Goal: Task Accomplishment & Management: Use online tool/utility

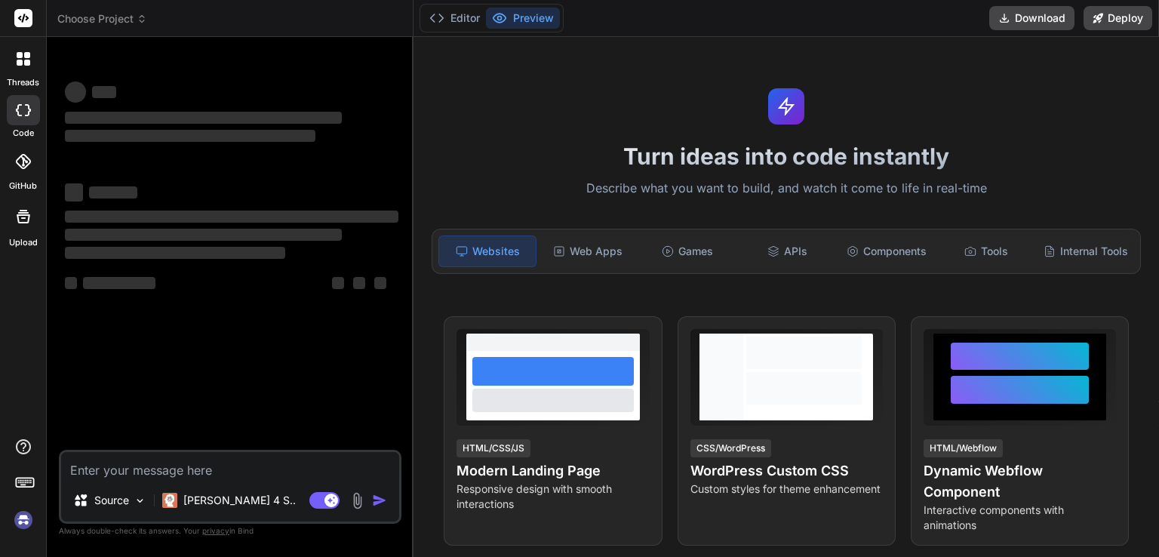
type textarea "x"
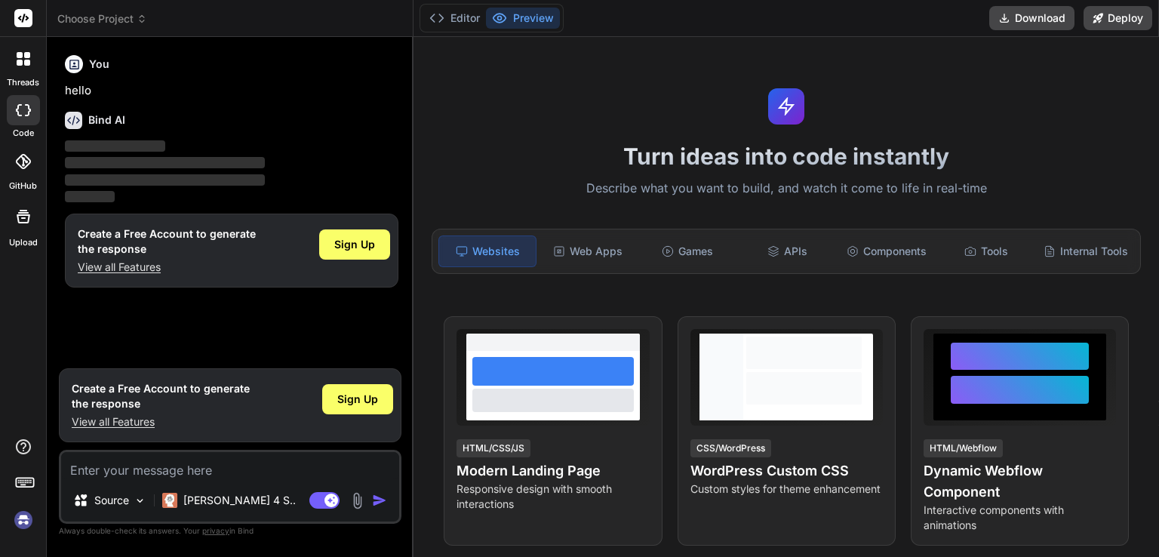
click at [641, 203] on div "Turn ideas into code instantly Describe what you want to build, and watch it co…" at bounding box center [787, 297] width 746 height 520
click at [613, 99] on div "Turn ideas into code instantly Describe what you want to build, and watch it co…" at bounding box center [787, 297] width 746 height 520
click at [490, 244] on div "Websites" at bounding box center [487, 251] width 98 height 32
click at [516, 112] on div "Turn ideas into code instantly Describe what you want to build, and watch it co…" at bounding box center [787, 297] width 746 height 520
click at [270, 91] on p "hello" at bounding box center [232, 90] width 334 height 17
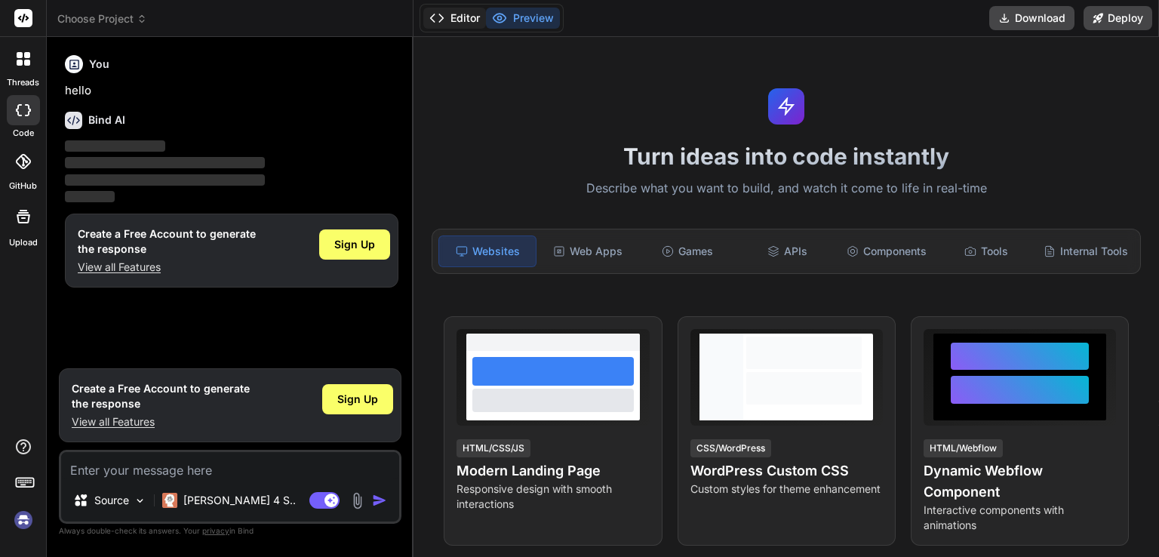
click at [462, 14] on button "Editor" at bounding box center [454, 18] width 63 height 21
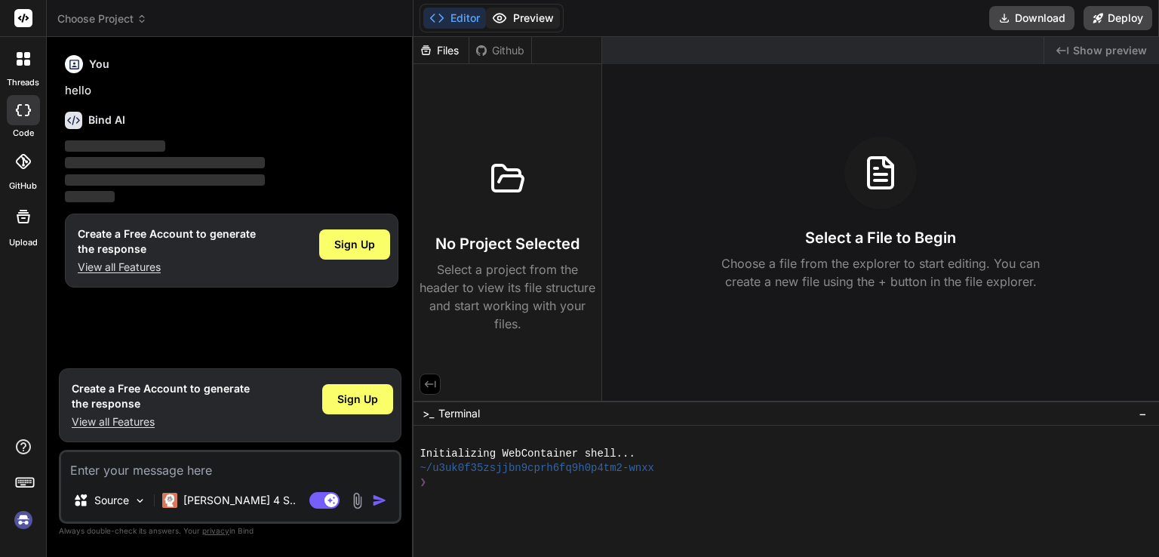
click at [522, 16] on button "Preview" at bounding box center [523, 18] width 74 height 21
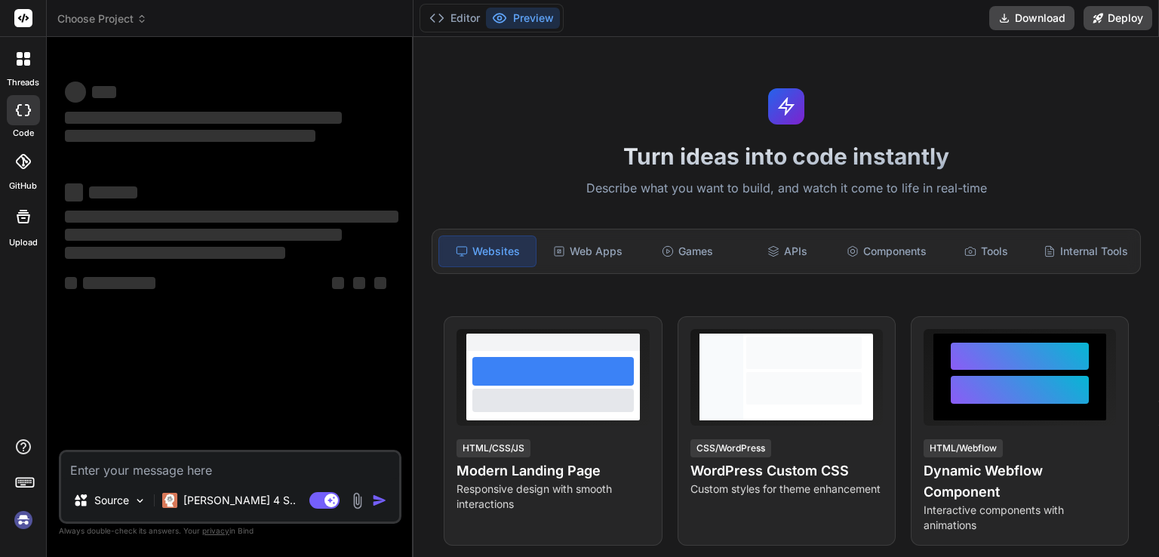
type textarea "x"
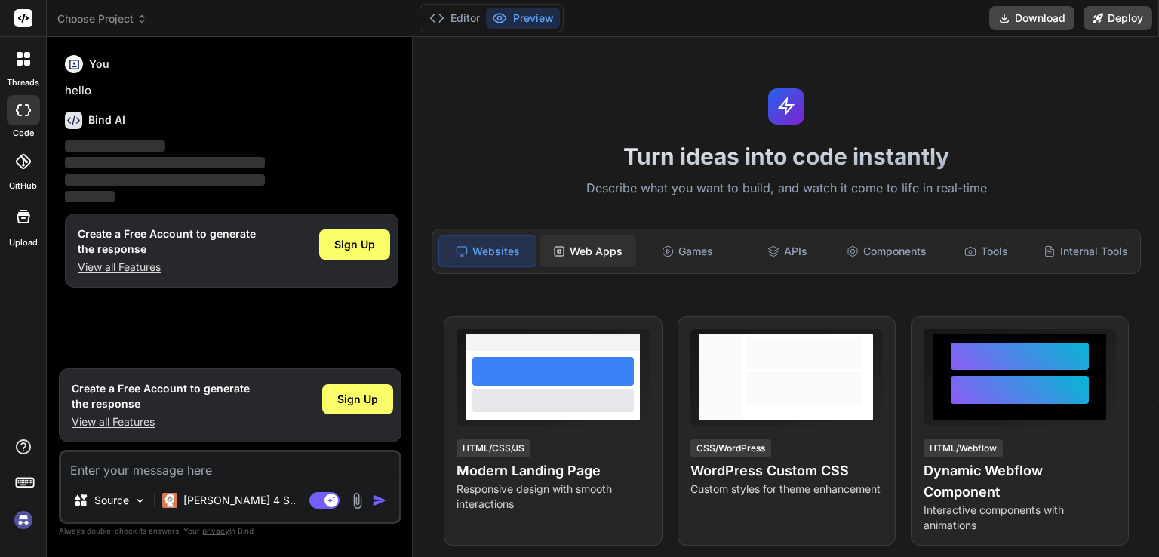
click at [608, 252] on div "Web Apps" at bounding box center [588, 251] width 97 height 32
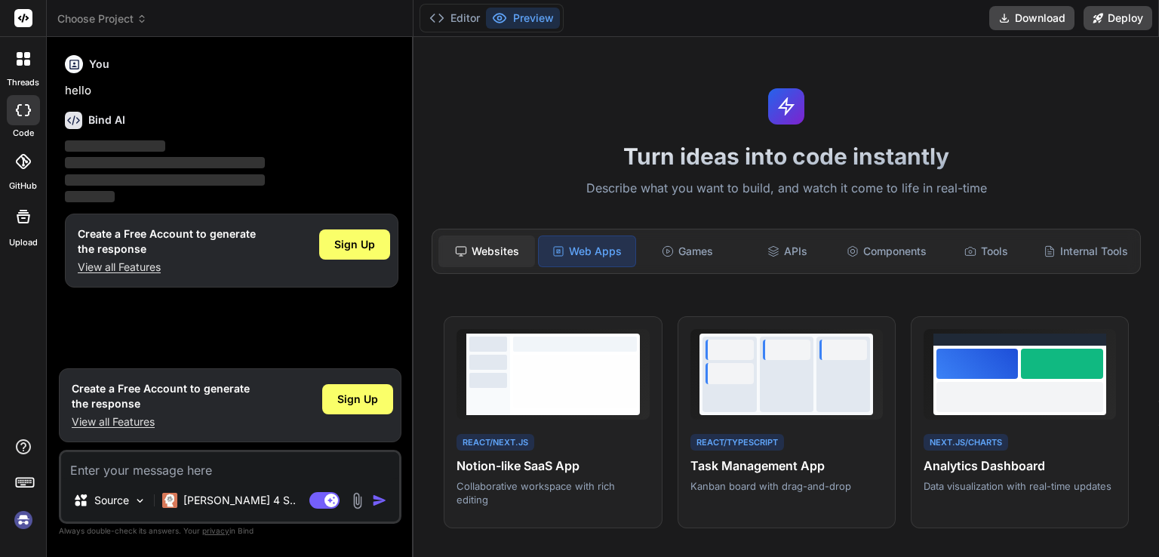
click at [481, 242] on div "Websites" at bounding box center [486, 251] width 97 height 32
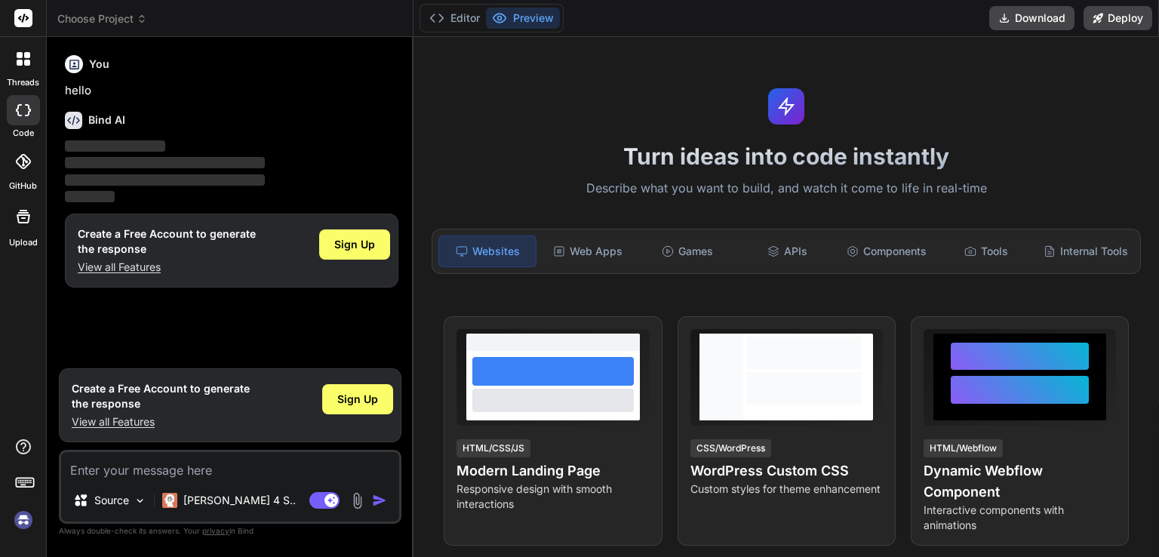
click at [841, 168] on h1 "Turn ideas into code instantly" at bounding box center [786, 156] width 727 height 27
click at [76, 20] on span "Choose Project" at bounding box center [102, 18] width 90 height 15
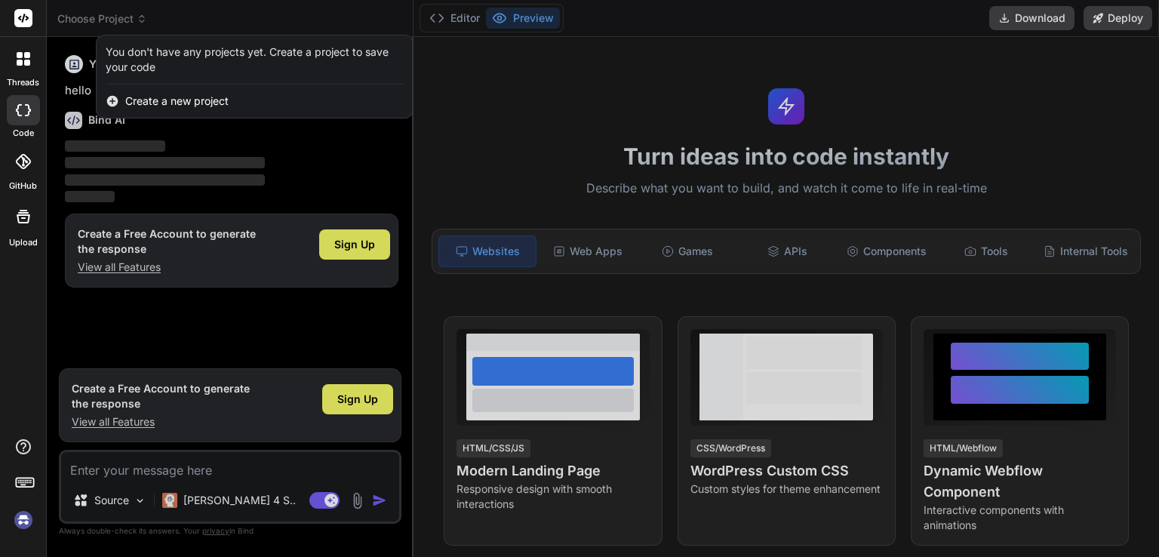
click at [174, 97] on span "Create a new project" at bounding box center [176, 101] width 103 height 15
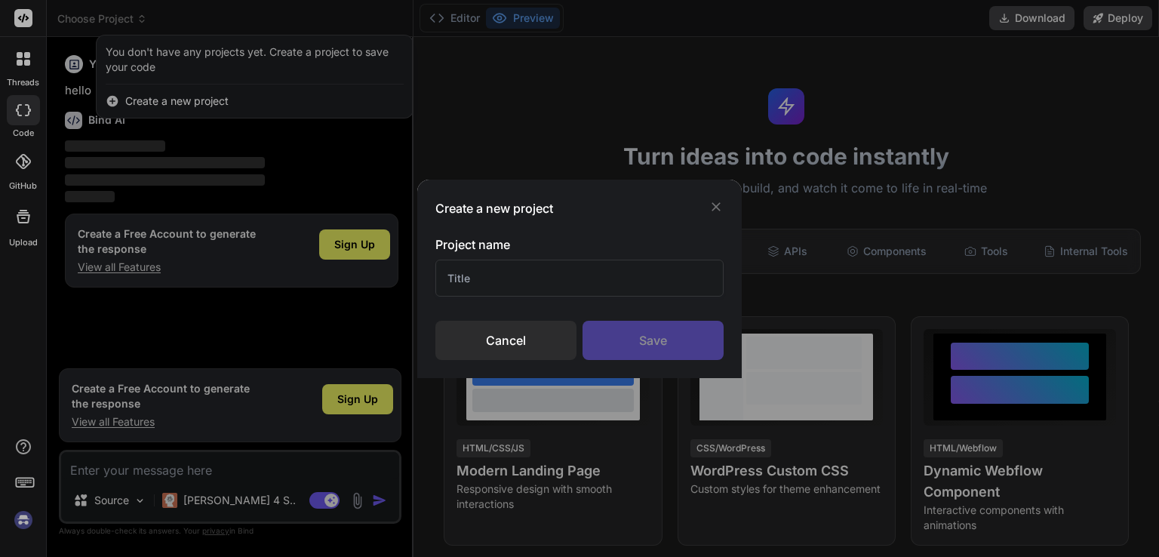
click at [558, 281] on input "text" at bounding box center [579, 278] width 288 height 37
type input "mr"
click at [675, 346] on div "Save" at bounding box center [653, 340] width 141 height 39
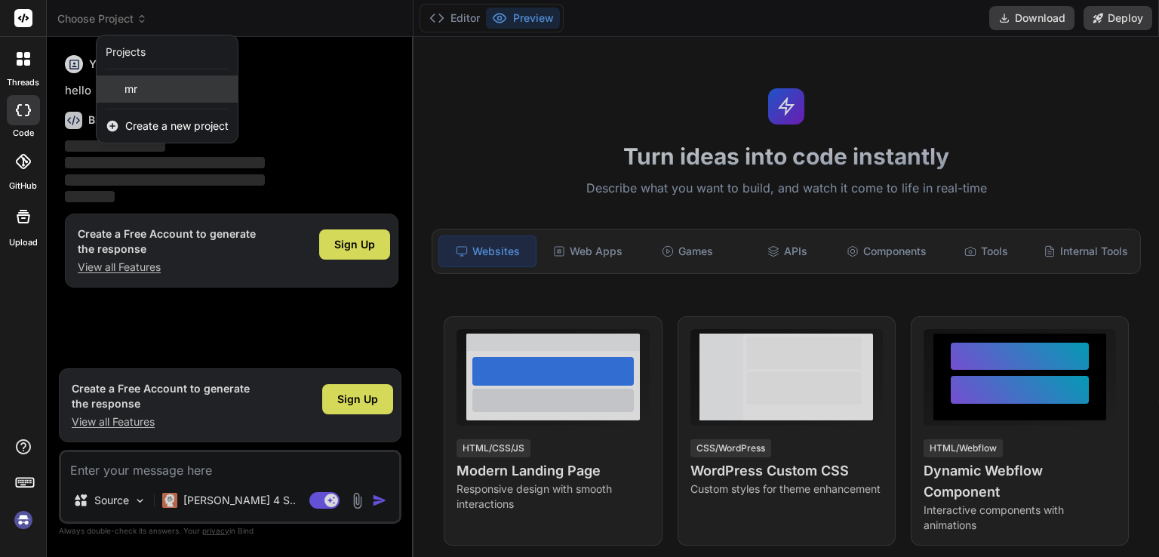
click at [160, 97] on div "mr" at bounding box center [167, 88] width 141 height 27
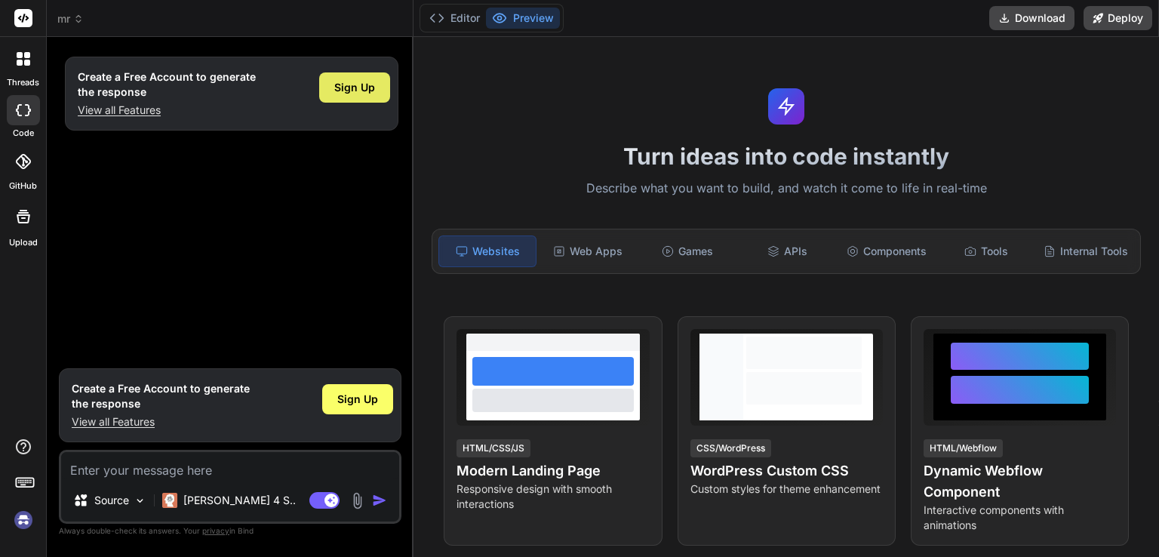
click at [358, 83] on span "Sign Up" at bounding box center [354, 87] width 41 height 15
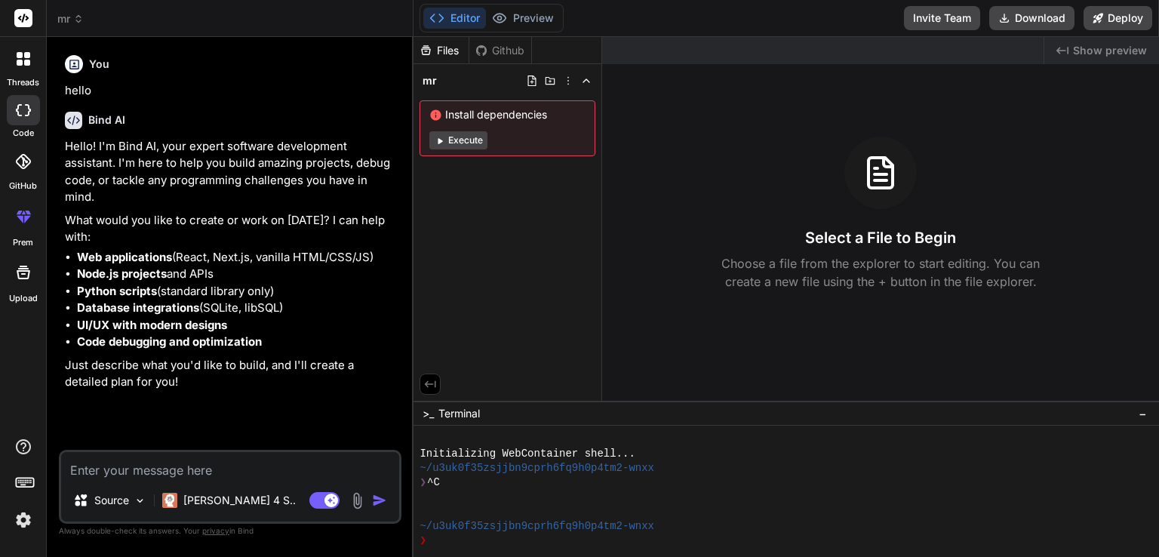
type textarea "x"
click at [257, 470] on textarea at bounding box center [230, 465] width 338 height 27
type textarea "p"
type textarea "x"
type textarea "pl"
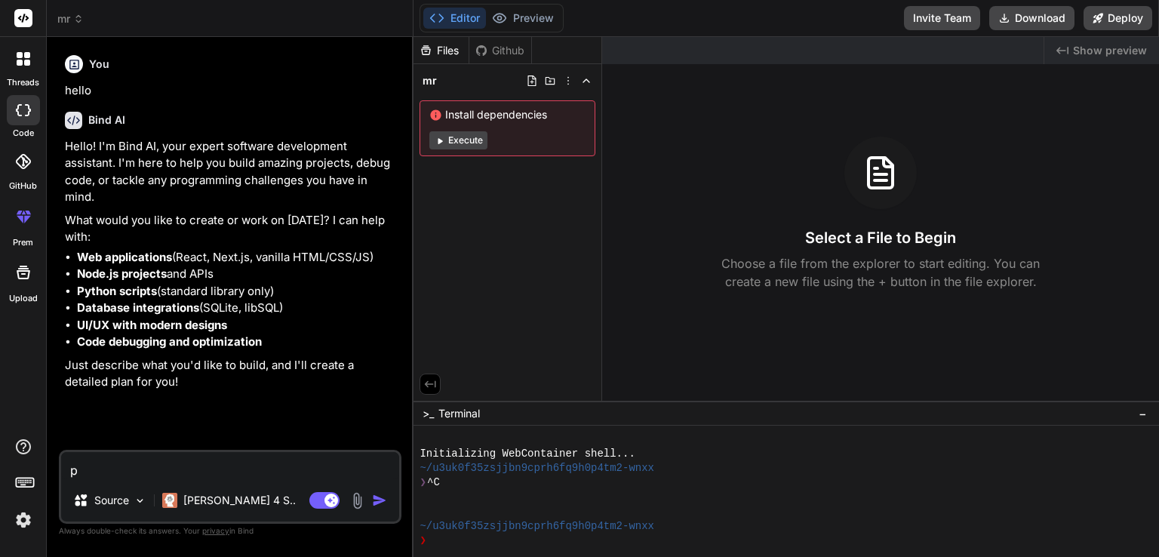
type textarea "x"
type textarea "ple"
type textarea "x"
type textarea "plea"
type textarea "x"
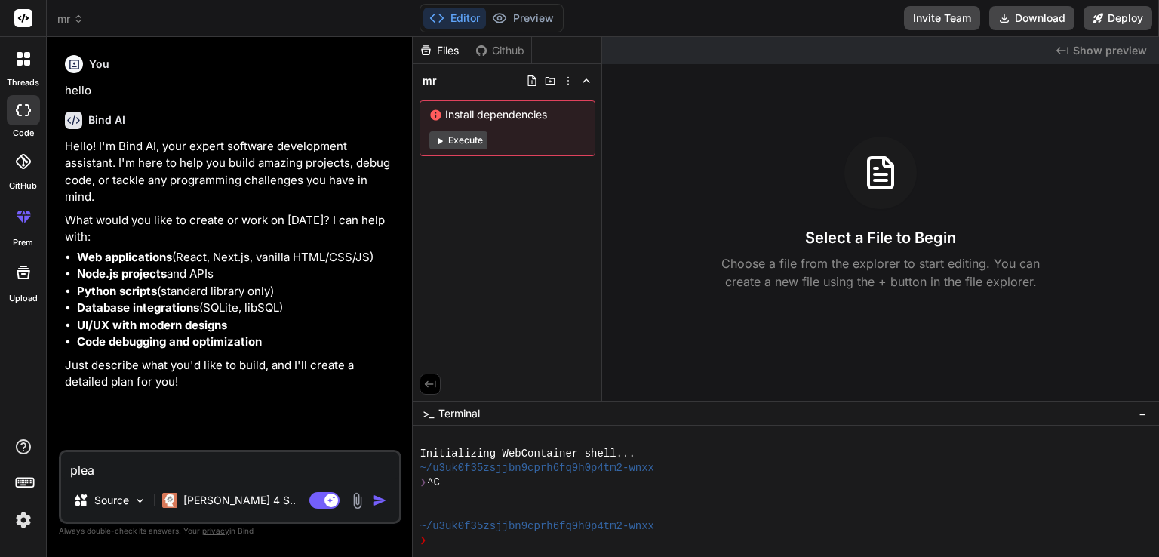
type textarea "pleas"
type textarea "x"
type textarea "please"
type textarea "x"
type textarea "please"
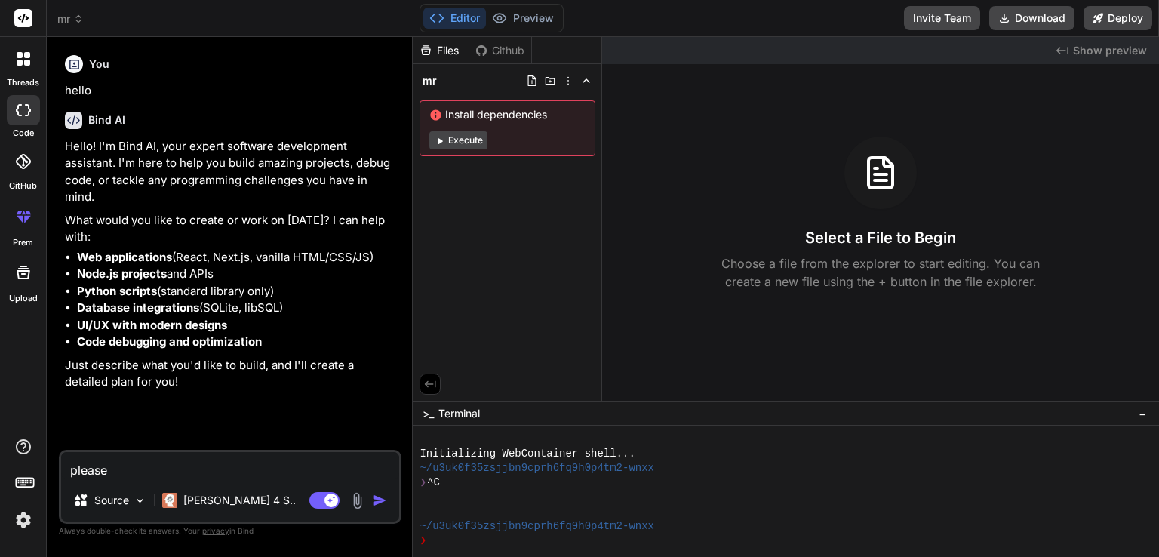
type textarea "x"
type textarea "please b"
type textarea "x"
type textarea "please bu"
type textarea "x"
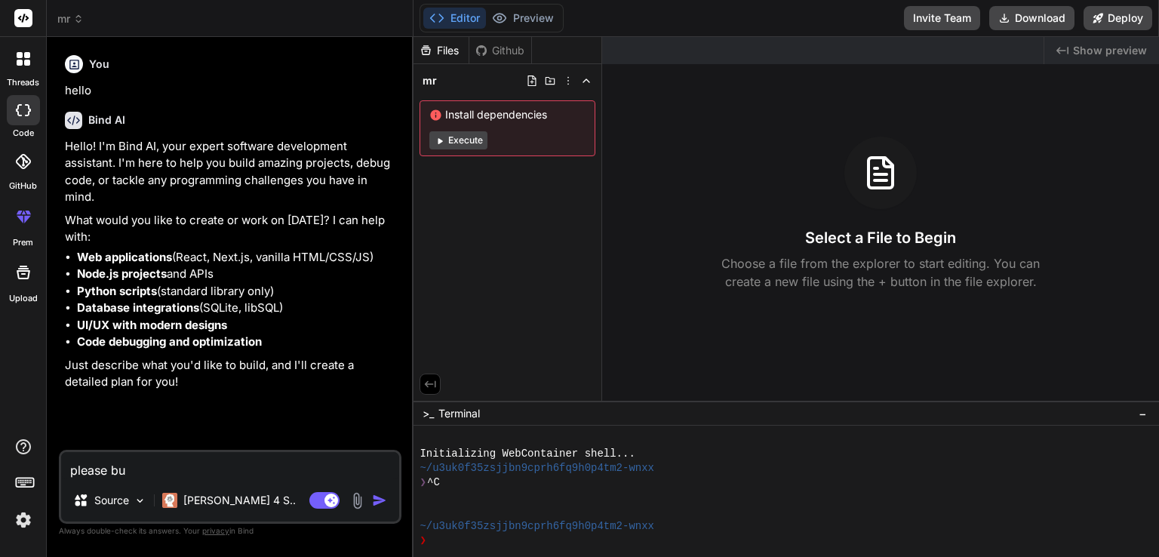
type textarea "please bui"
type textarea "x"
type textarea "please buil"
type textarea "x"
type textarea "please built"
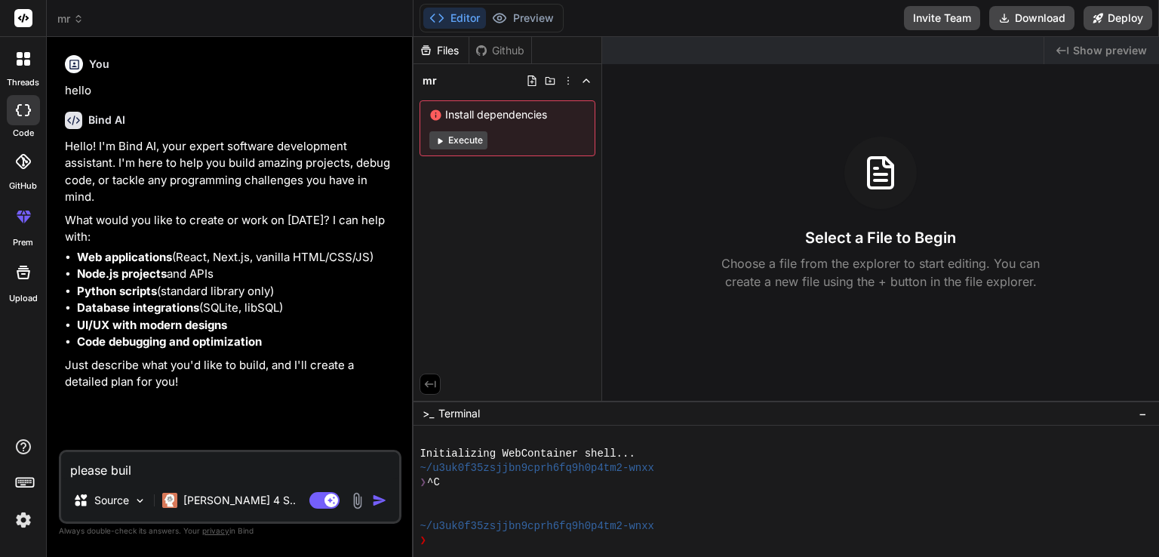
type textarea "x"
type textarea "please built"
type textarea "x"
type textarea "please built a"
type textarea "x"
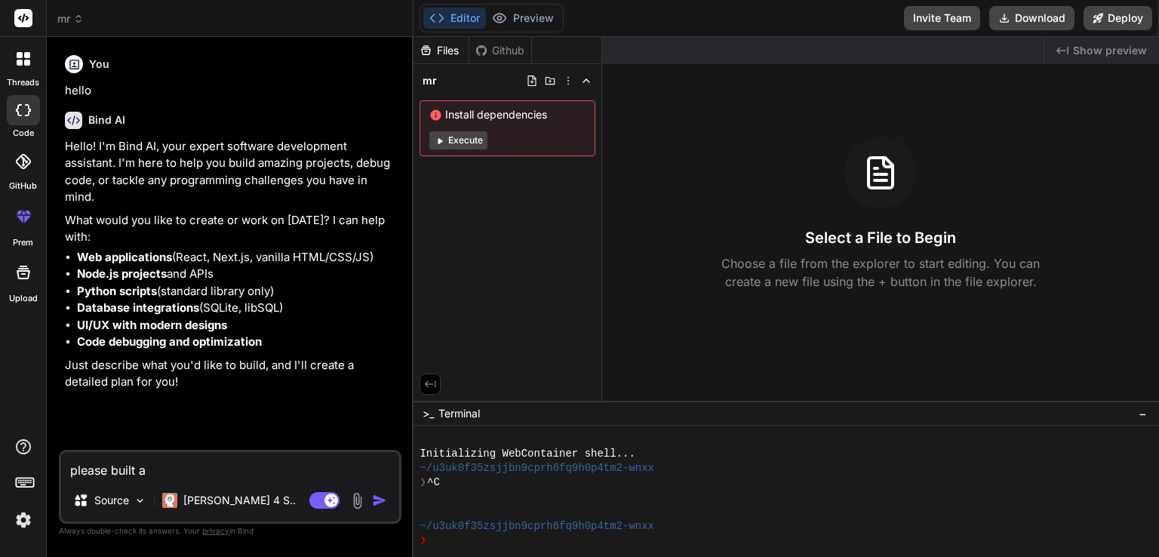
type textarea "please built a"
type textarea "x"
type textarea "please built a f"
type textarea "x"
type textarea "please built a fr"
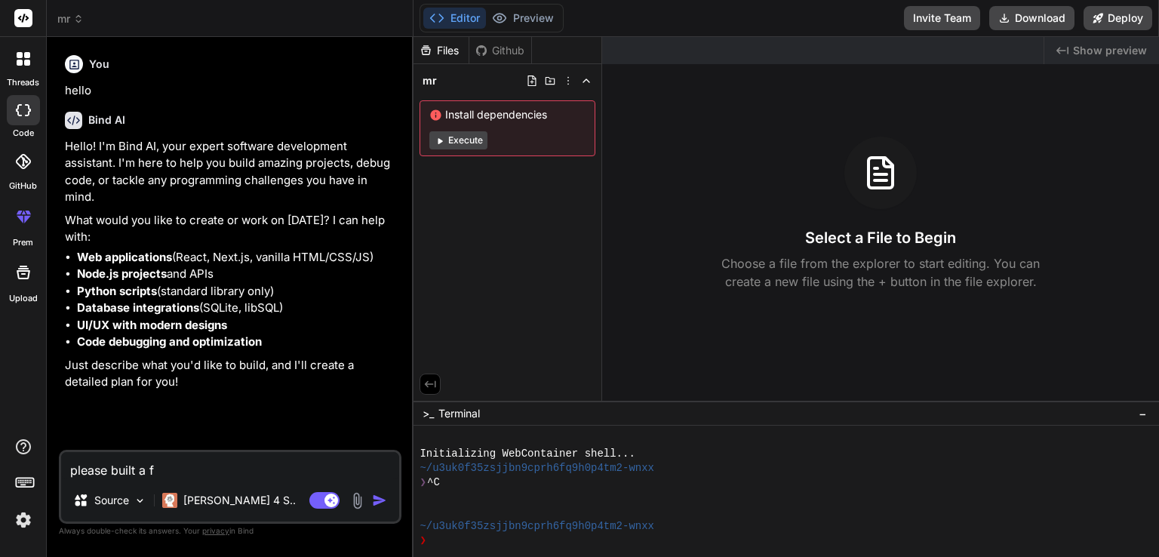
type textarea "x"
type textarea "please built a fro"
type textarea "x"
type textarea "please built a fron"
type textarea "x"
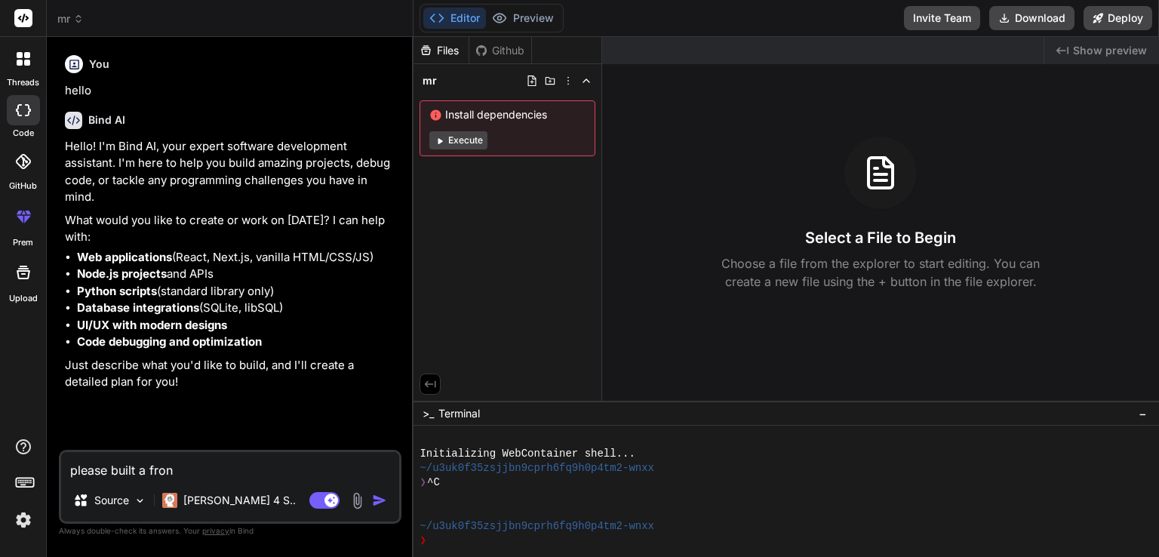
type textarea "please built a front"
type textarea "x"
type textarea "please built a front"
type textarea "x"
type textarea "please built a front e"
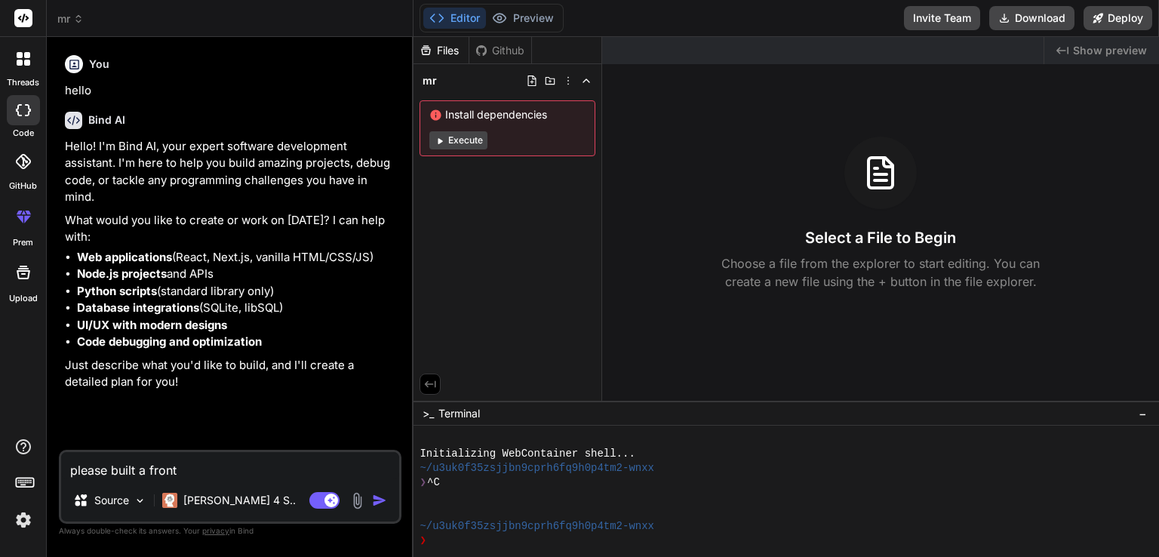
type textarea "x"
type textarea "please built a front en"
type textarea "x"
type textarea "please built a front end"
type textarea "x"
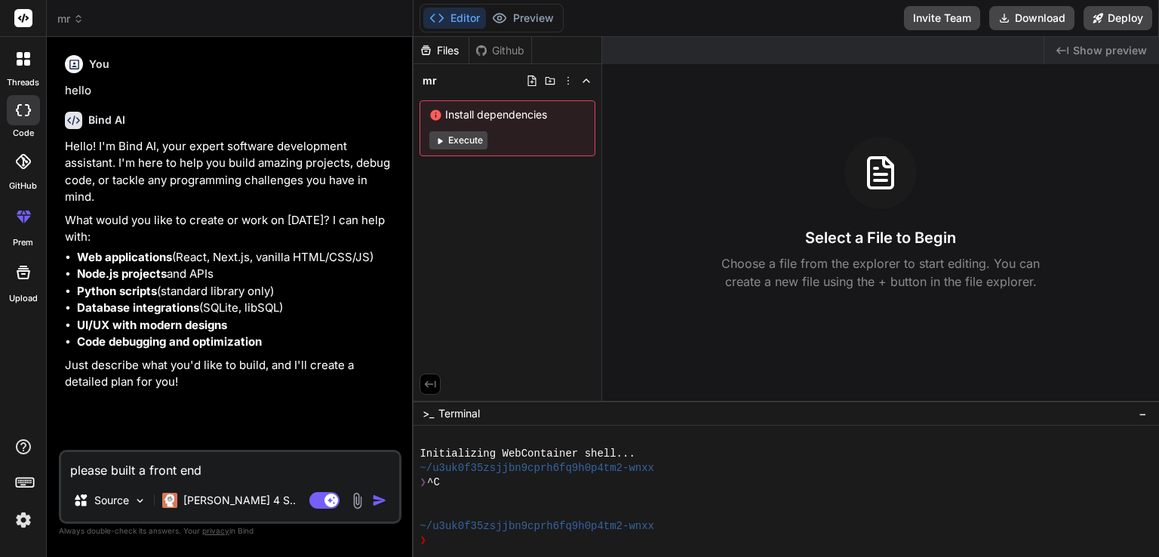
type textarea "please built a front end"
type textarea "x"
type textarea "please built a front end f"
type textarea "x"
type textarea "please built a front end fo"
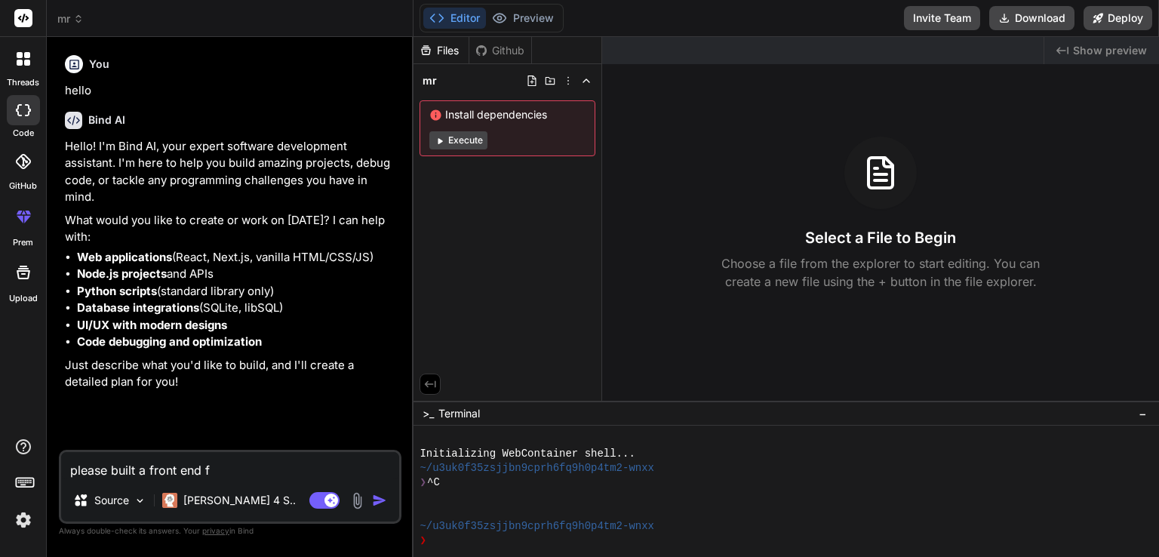
type textarea "x"
type textarea "please built a front end for"
type textarea "x"
type textarea "please built a front end for"
type textarea "x"
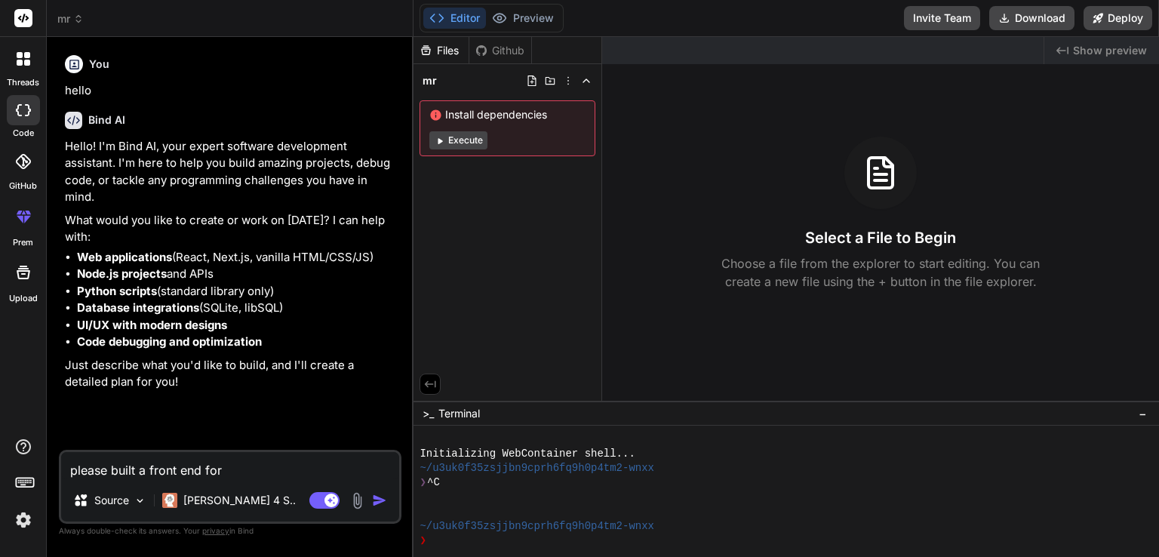
type textarea "please built a front end for a"
type textarea "x"
type textarea "please built a front end for a"
type textarea "x"
type textarea "please built a front end for a w"
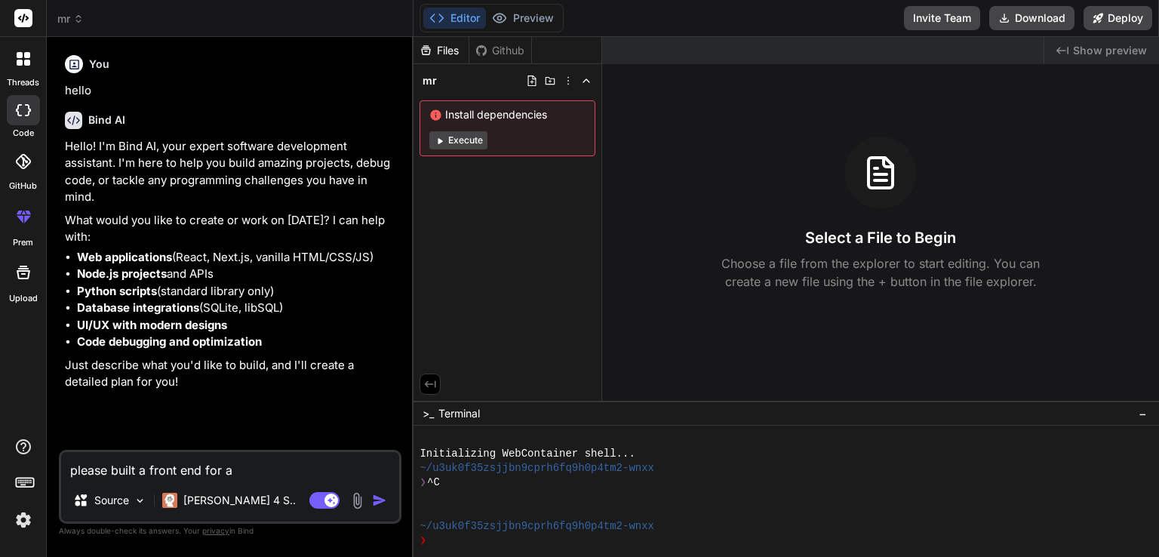
type textarea "x"
type textarea "please built a front end for a we"
type textarea "x"
type textarea "please built a front end for a web"
type textarea "x"
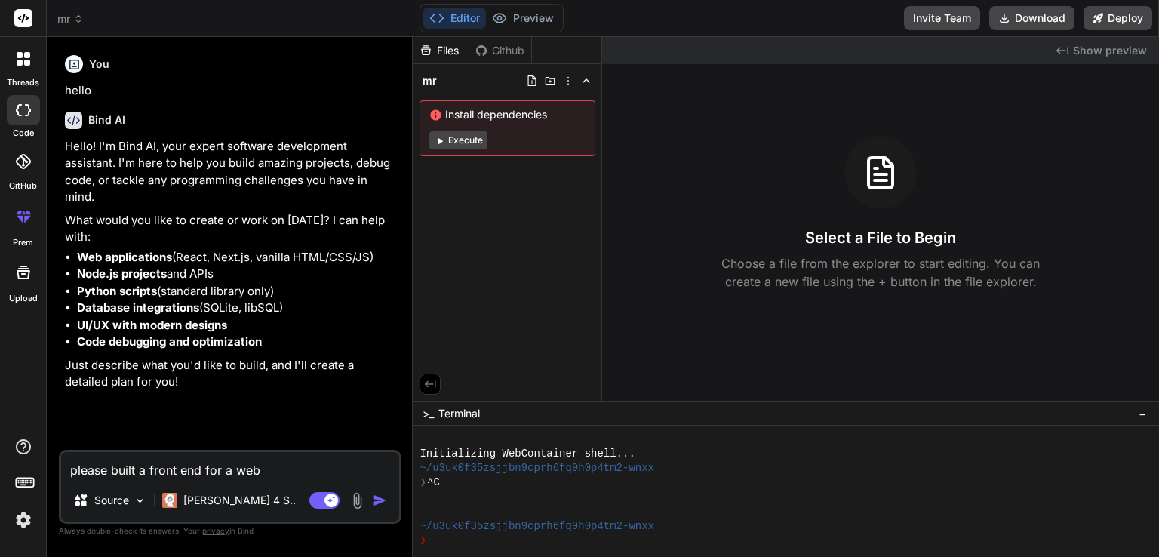
type textarea "please built a front end for a webs"
type textarea "x"
type textarea "please built a front end for a websi"
type textarea "x"
type textarea "please built a front end for a webs"
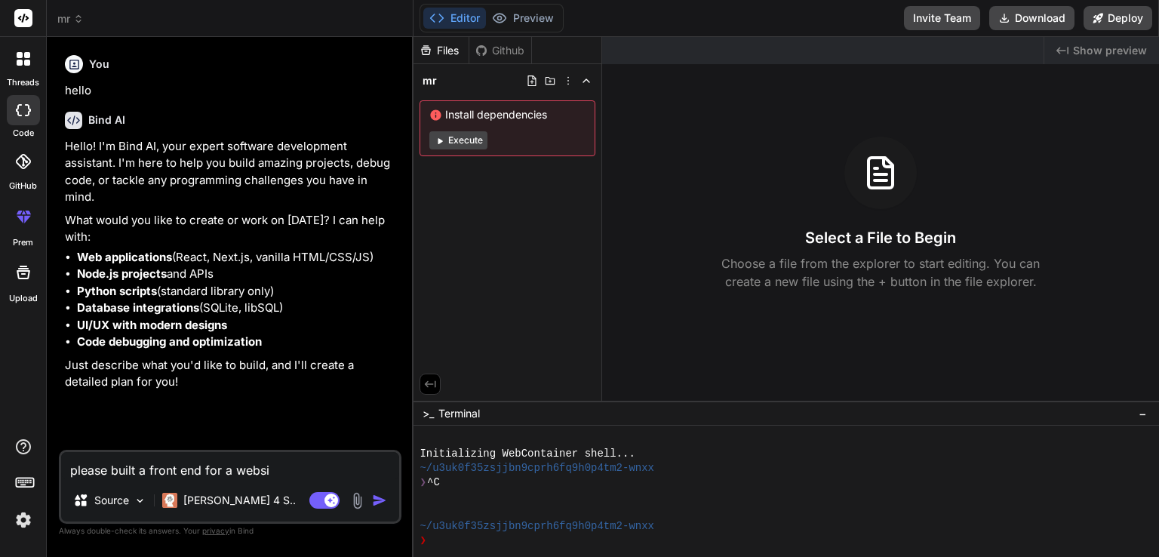
type textarea "x"
type textarea "please built a front end for a web"
type textarea "x"
type textarea "please built a front end for a we"
type textarea "x"
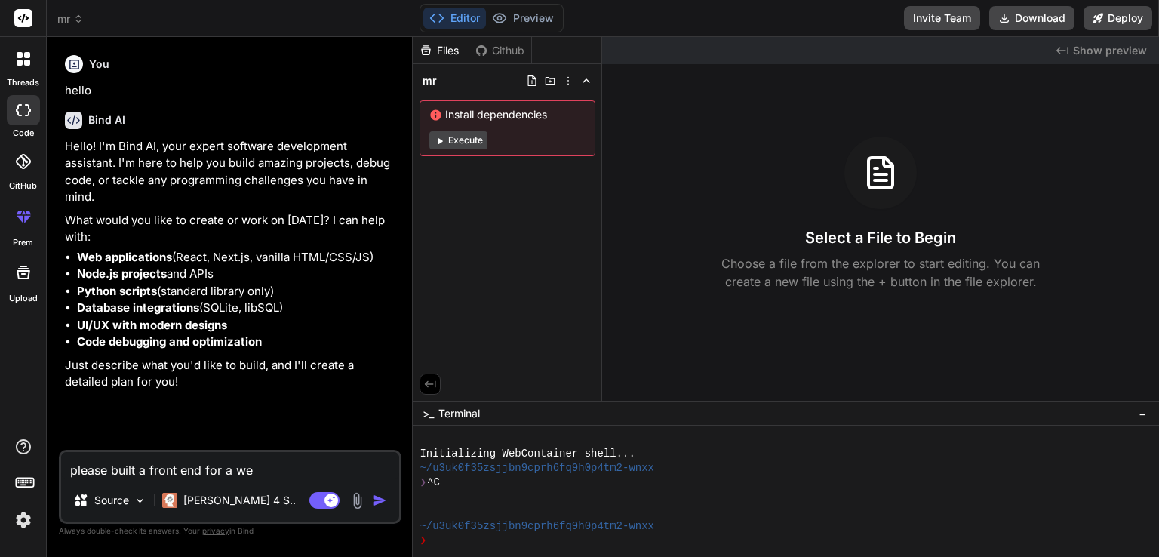
type textarea "please built a front end for a w"
type textarea "x"
type textarea "please built a front end for a"
type textarea "x"
type textarea "please built a front end for a"
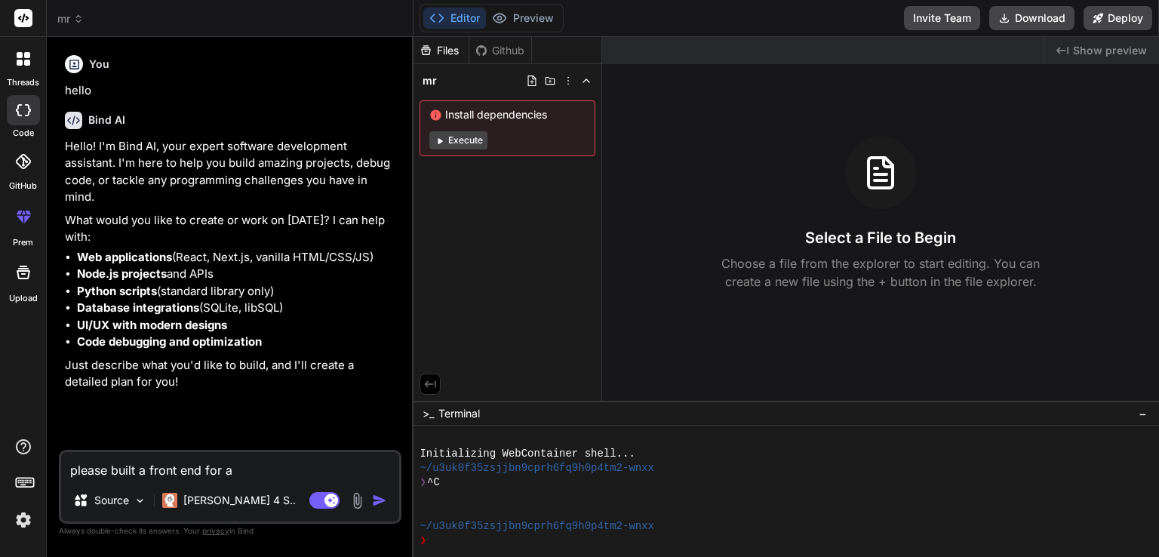
type textarea "x"
type textarea "please built a front end for an"
type textarea "x"
type textarea "please built a front end for an"
type textarea "x"
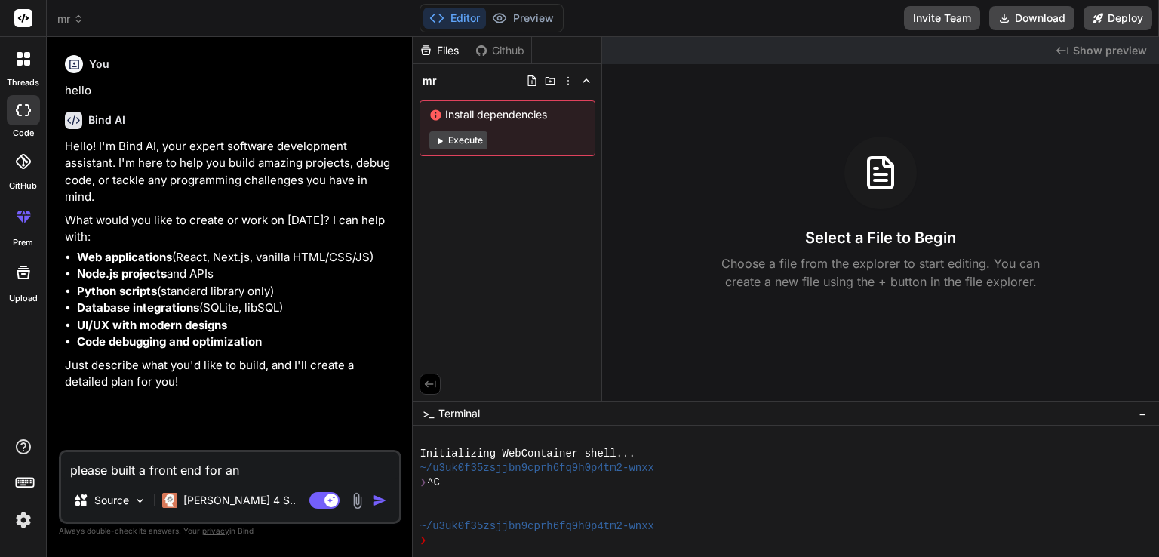
type textarea "please built a front end for an p"
type textarea "x"
type textarea "please built a front end for an pr"
type textarea "x"
type textarea "please built a front end for an pro"
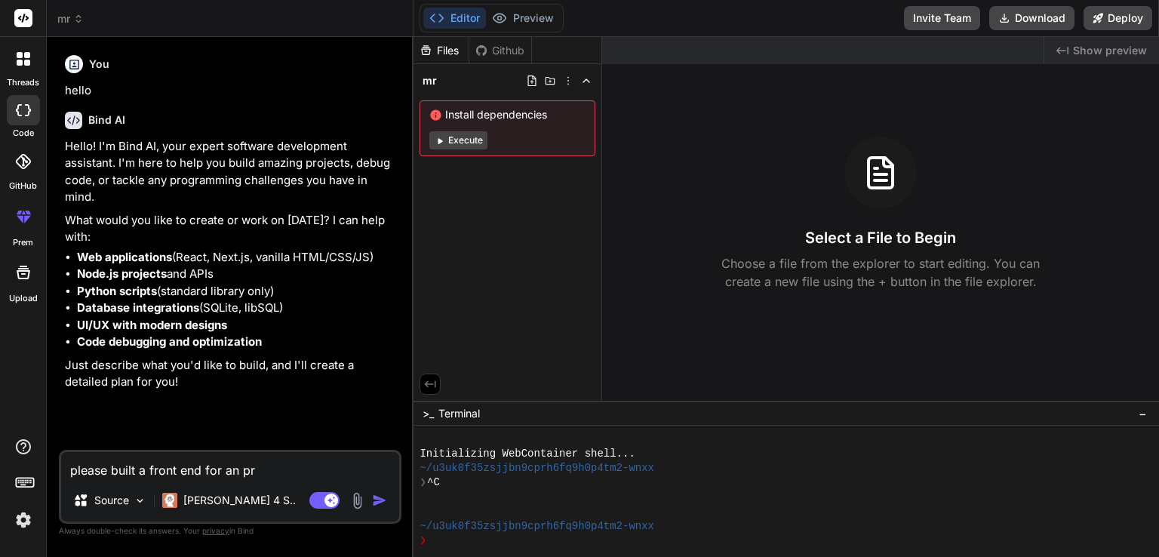
type textarea "x"
type textarea "please built a front end for an prop"
type textarea "x"
type textarea "please built a front end for an prope"
type textarea "x"
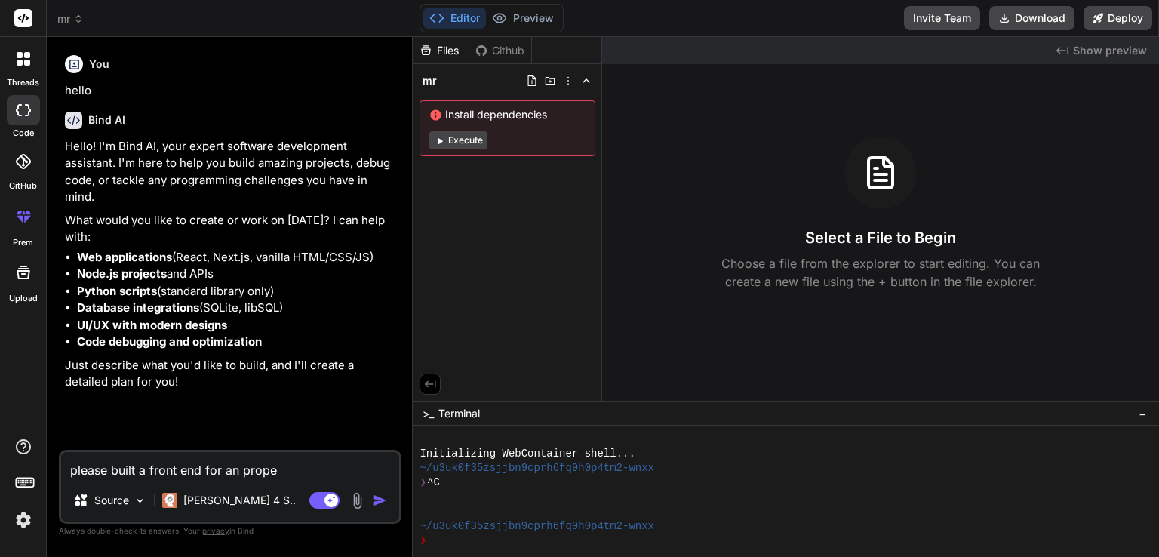
type textarea "please built a front end for an proper"
type textarea "x"
type textarea "please built a front end for an propert"
type textarea "x"
type textarea "please built a front end for an property"
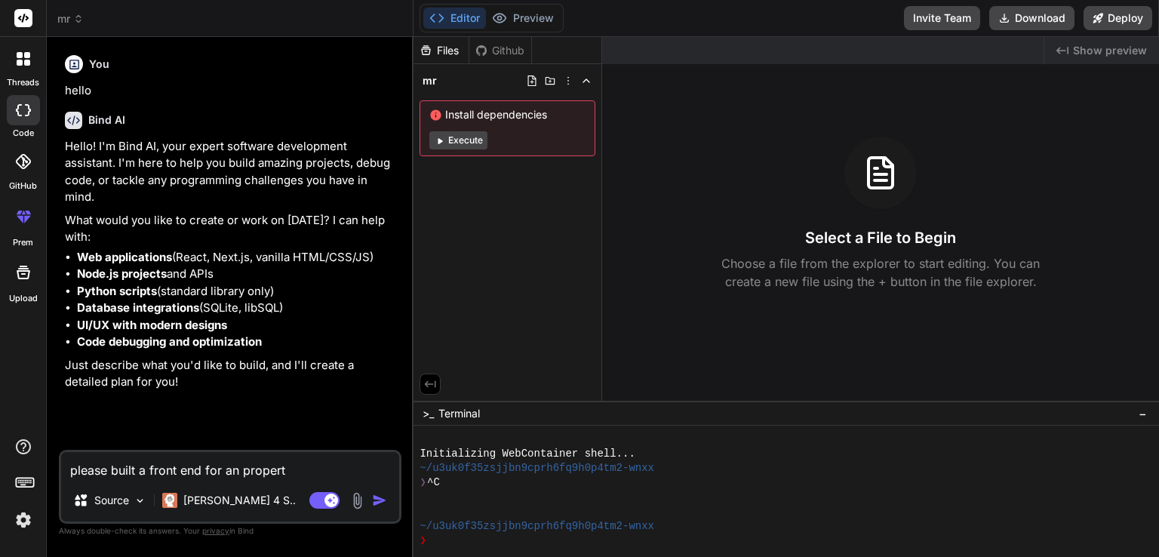
type textarea "x"
type textarea "please built a front end for an property"
type textarea "x"
type textarea "please built a front end for an property w"
type textarea "x"
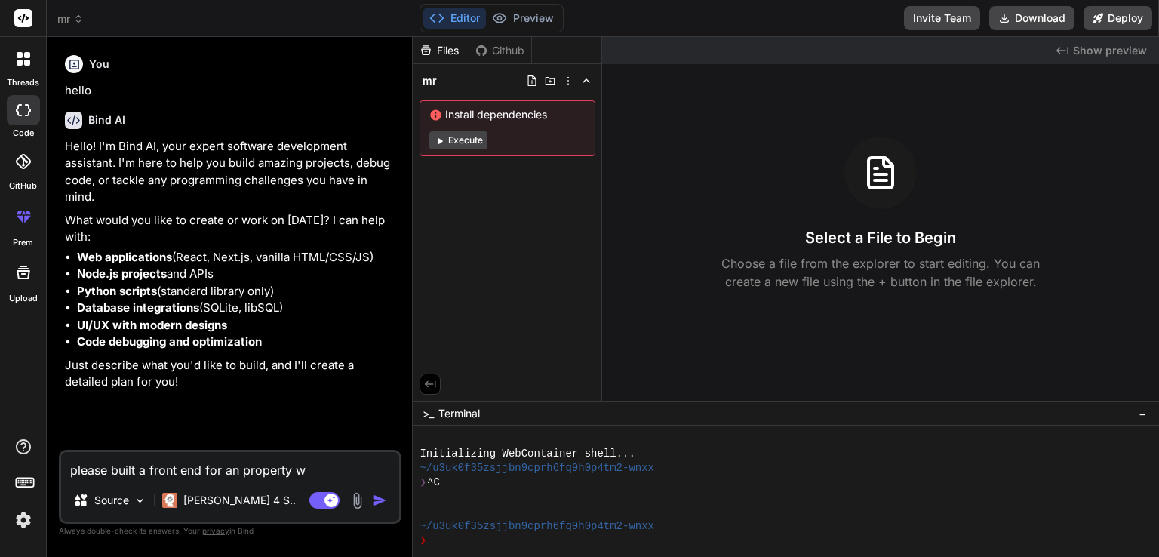
type textarea "please built a front end for an property we"
type textarea "x"
type textarea "please built a front end for an property web"
type textarea "x"
type textarea "please built a front end for an property webs"
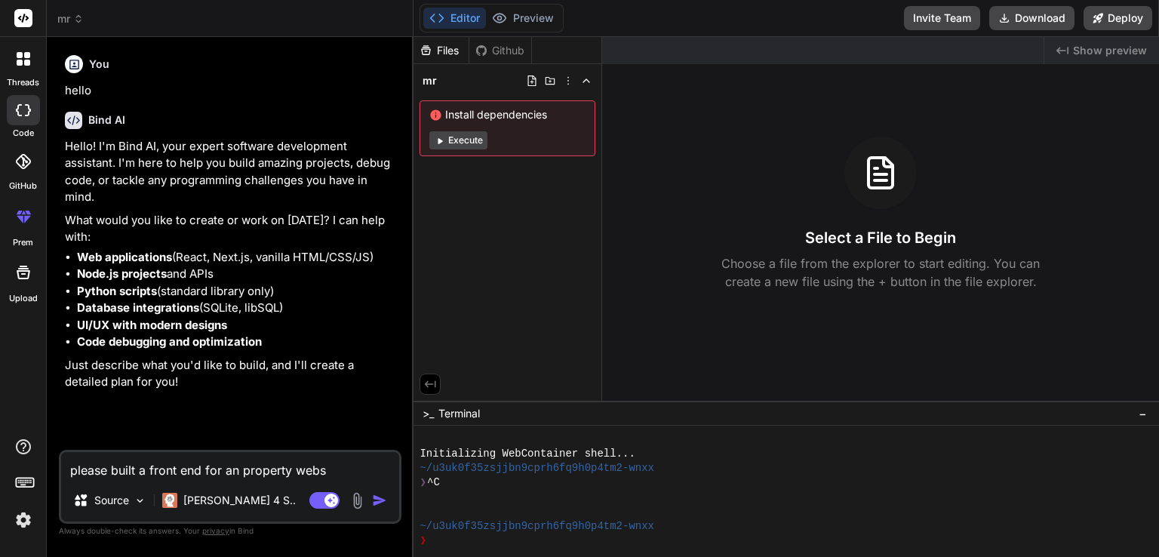
type textarea "x"
type textarea "please built a front end for an property websi"
type textarea "x"
type textarea "please built a front end for an property websit"
type textarea "x"
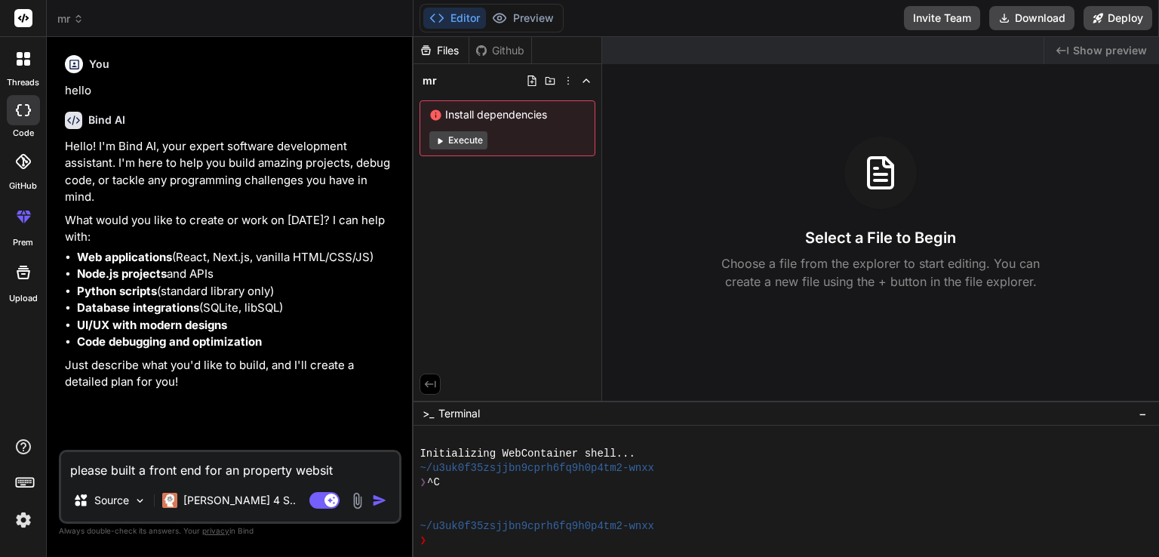
type textarea "please built a front end for an property website"
type textarea "x"
type textarea "please built a front end for an property website"
type textarea "x"
click at [260, 470] on textarea "please built a front end for an property website" at bounding box center [230, 465] width 338 height 27
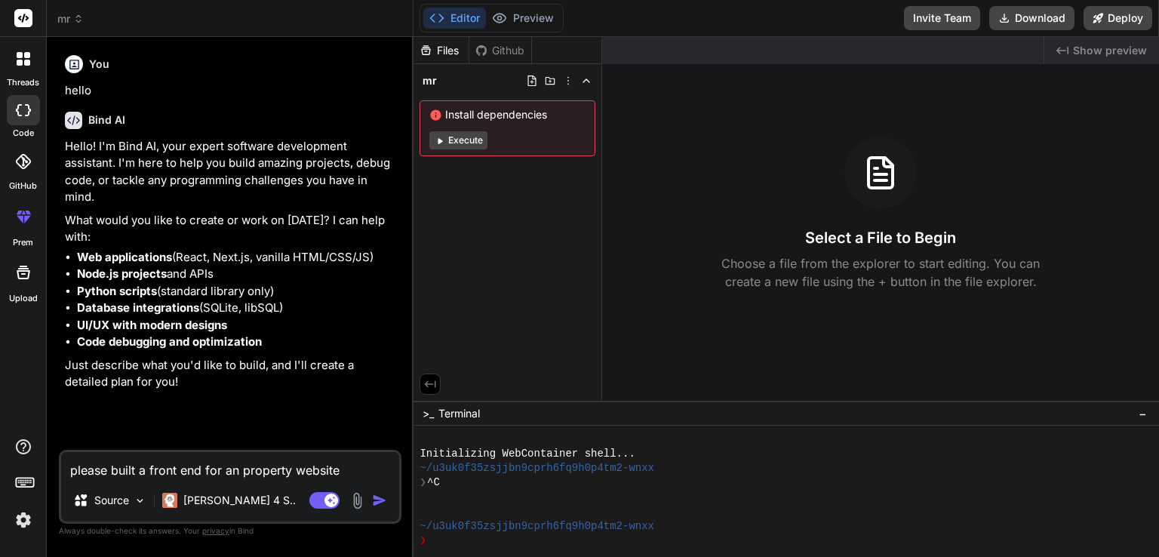
type textarea "please built a front end for a property website"
type textarea "x"
type textarea "please built a front end for a property website"
click at [377, 501] on img "button" at bounding box center [379, 500] width 15 height 15
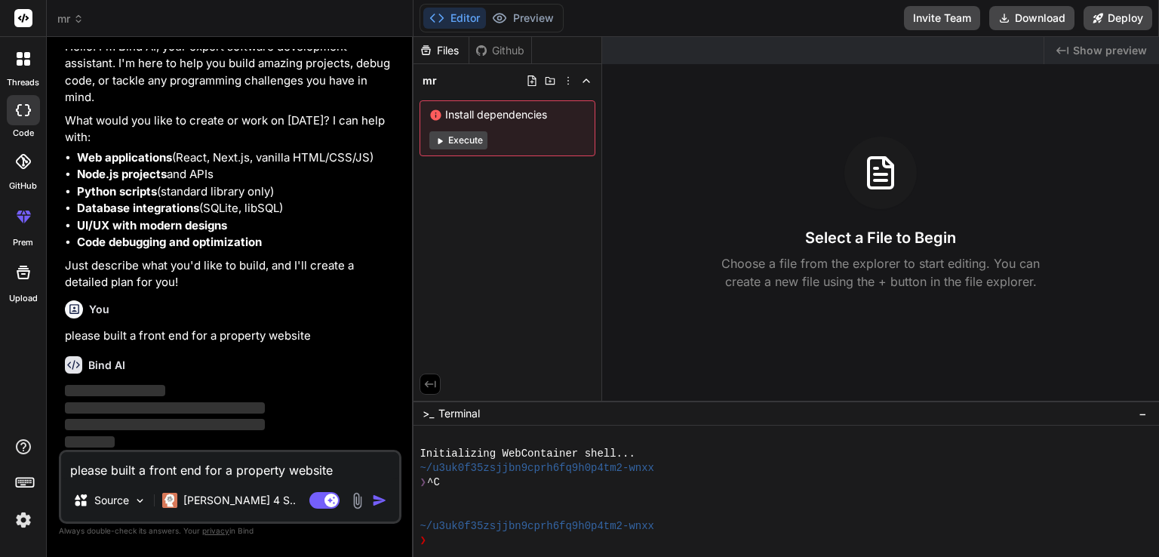
scroll to position [100, 0]
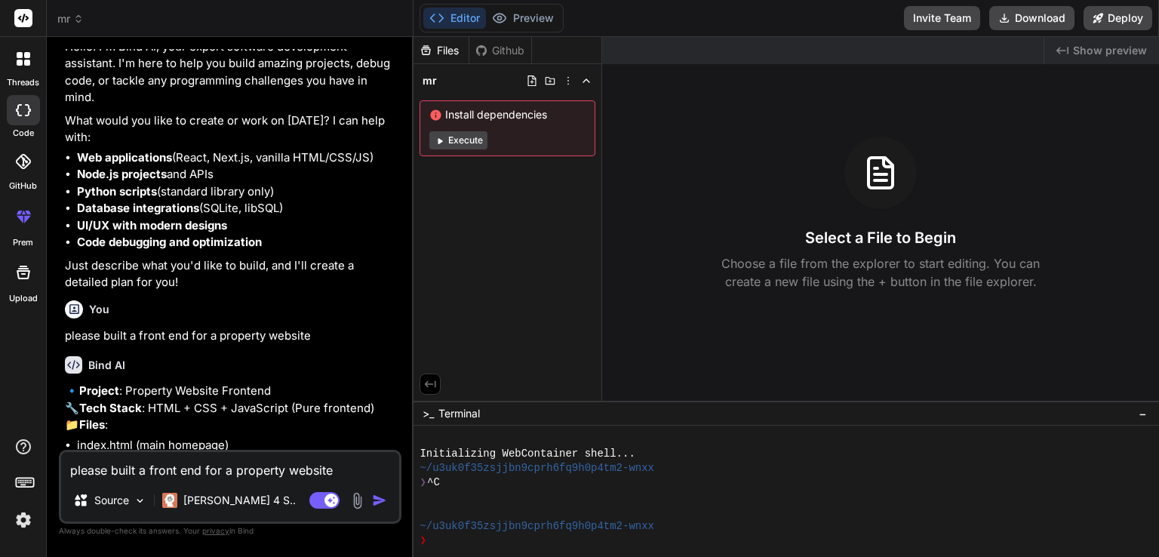
type textarea "x"
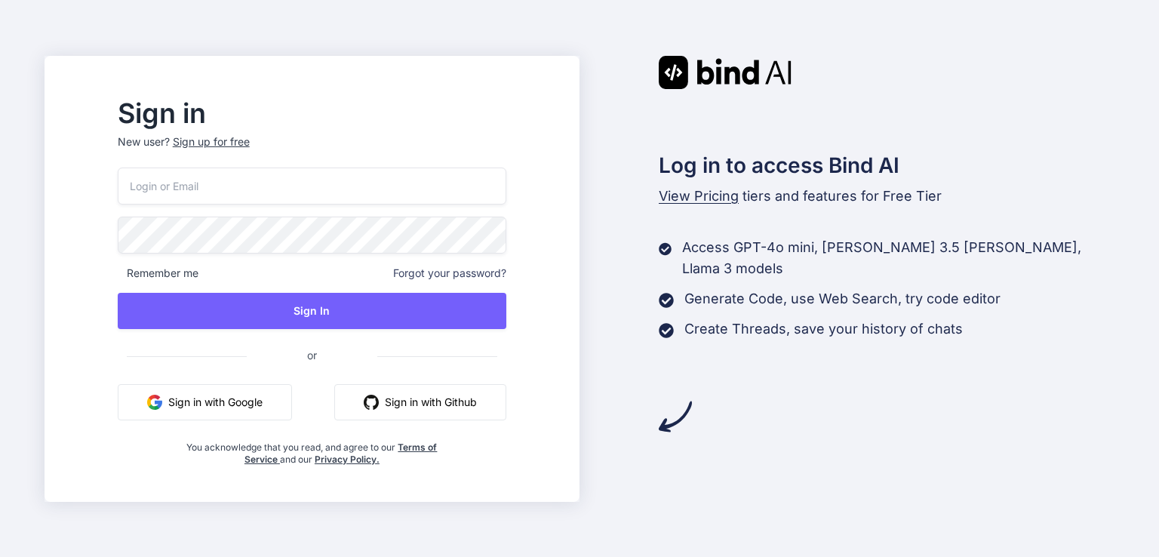
click at [335, 180] on input "email" at bounding box center [312, 186] width 389 height 37
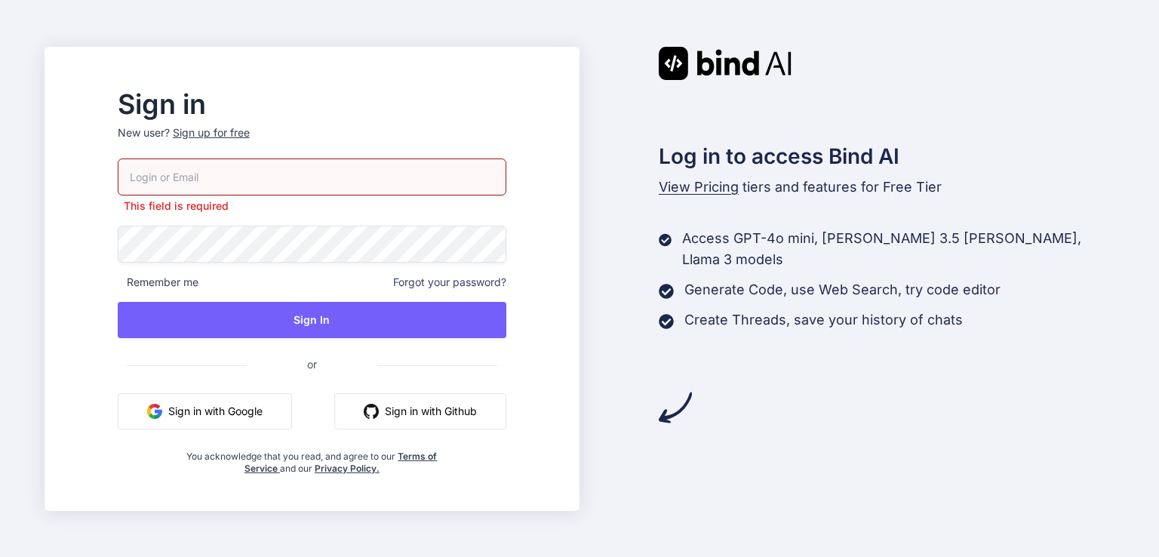
click at [259, 396] on button "Sign in with Google" at bounding box center [205, 411] width 174 height 36
